Goal: Transaction & Acquisition: Book appointment/travel/reservation

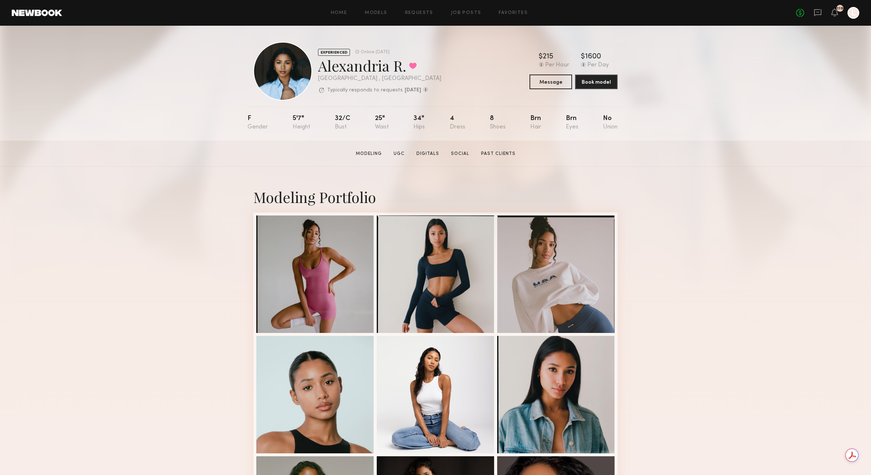
scroll to position [3, 0]
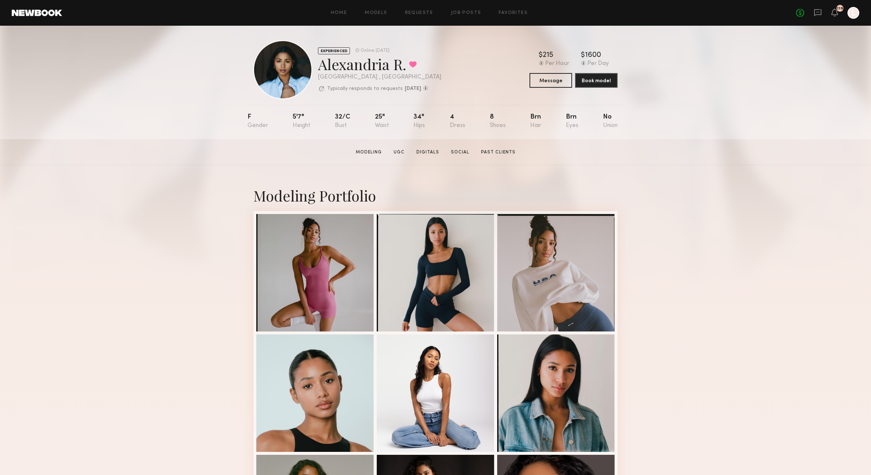
drag, startPoint x: 320, startPoint y: 64, endPoint x: 404, endPoint y: 67, distance: 84.9
click at [405, 67] on div "Alexandria R. Favorited" at bounding box center [379, 63] width 123 height 19
drag, startPoint x: 394, startPoint y: 68, endPoint x: 375, endPoint y: 66, distance: 18.8
click at [394, 68] on div "Alexandria R. Favorited" at bounding box center [379, 63] width 123 height 19
drag, startPoint x: 323, startPoint y: 69, endPoint x: 368, endPoint y: 68, distance: 44.5
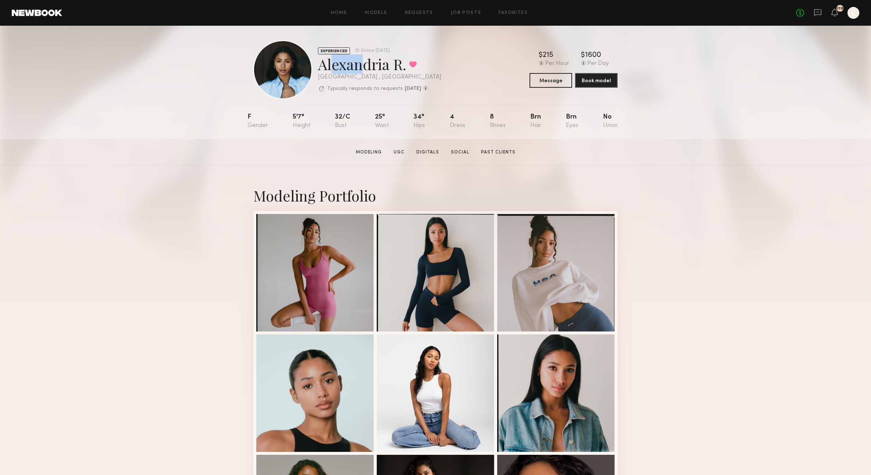
click at [364, 69] on div "Alexandria R. Favorited" at bounding box center [379, 63] width 123 height 19
drag, startPoint x: 368, startPoint y: 68, endPoint x: 388, endPoint y: 66, distance: 20.0
click at [368, 68] on div "Alexandria R. Favorited" at bounding box center [379, 63] width 123 height 19
drag, startPoint x: 389, startPoint y: 64, endPoint x: 332, endPoint y: 66, distance: 57.0
click at [319, 68] on div "Alexandria R. Favorited" at bounding box center [379, 63] width 123 height 19
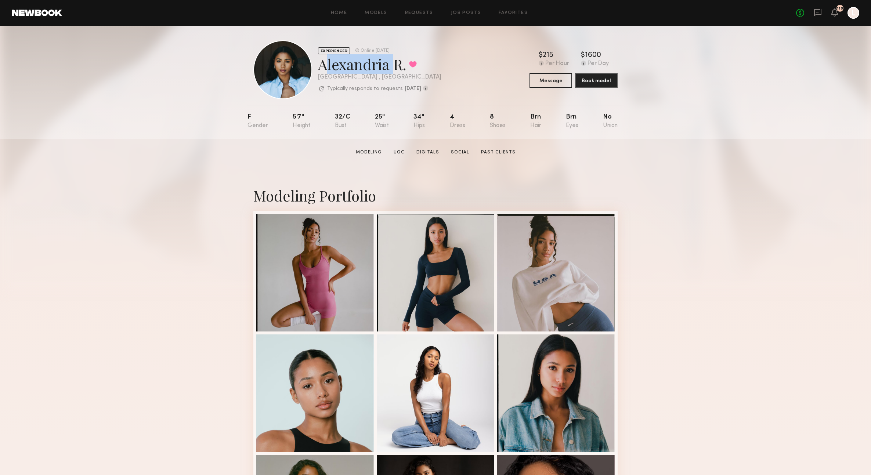
click at [342, 67] on div "Alexandria R. Favorited" at bounding box center [379, 63] width 123 height 19
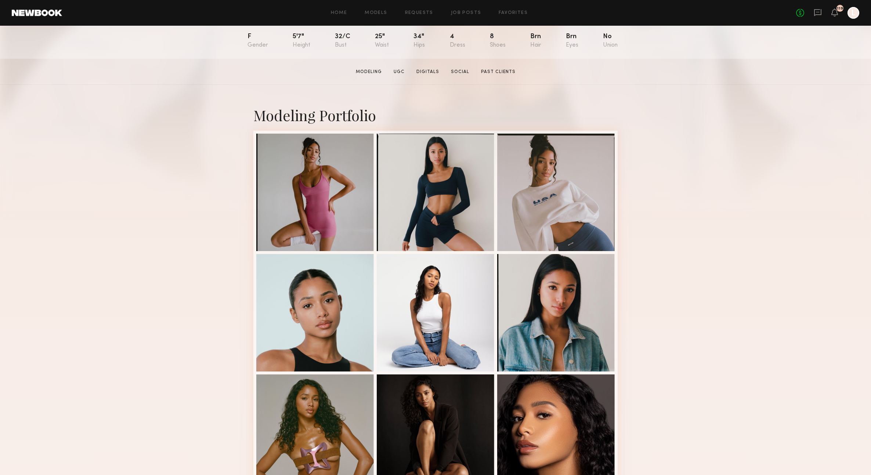
scroll to position [97, 0]
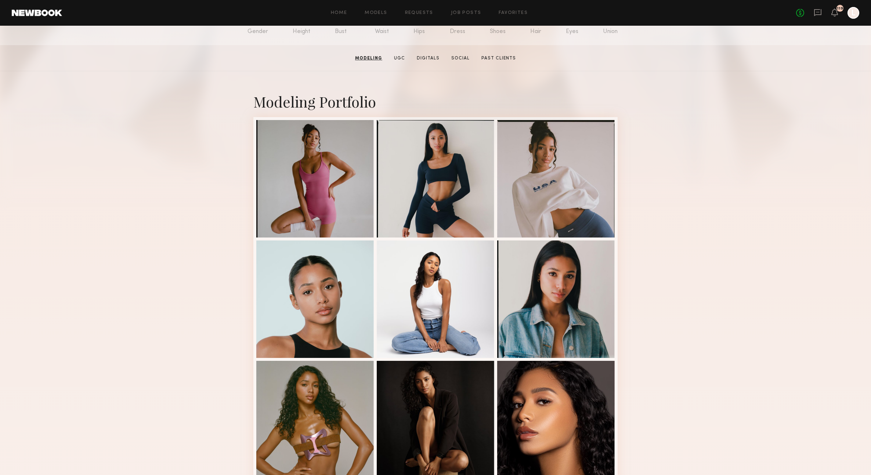
click at [736, 156] on div "Modeling Portfolio View More" at bounding box center [435, 357] width 871 height 572
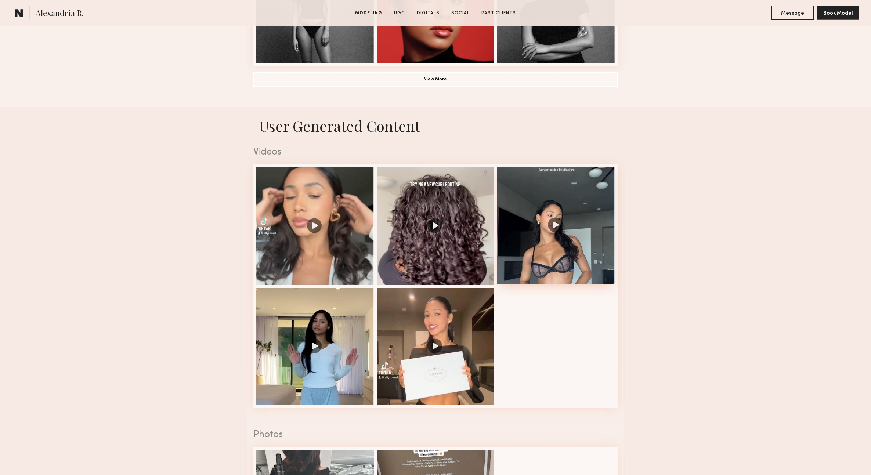
scroll to position [658, 0]
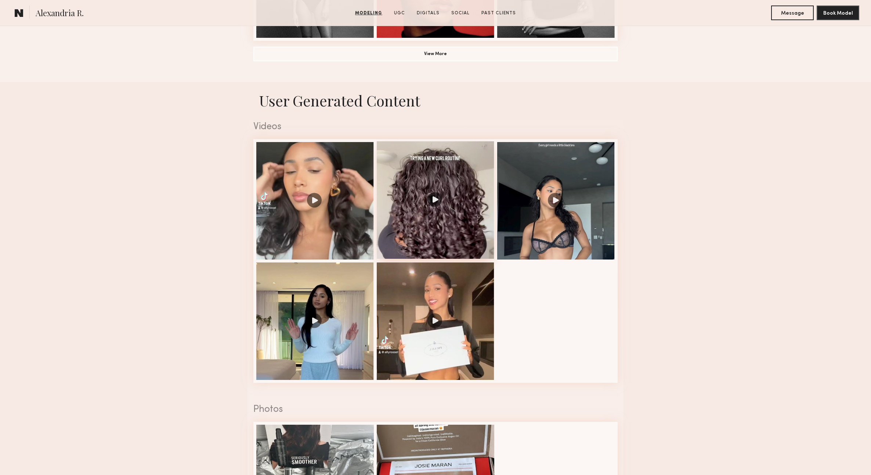
click at [446, 245] on div at bounding box center [436, 200] width 118 height 118
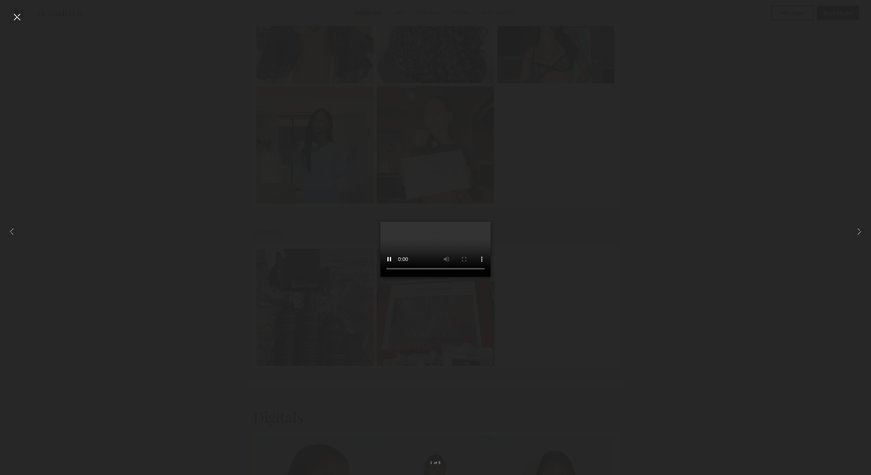
scroll to position [843, 0]
